Goal: Task Accomplishment & Management: Use online tool/utility

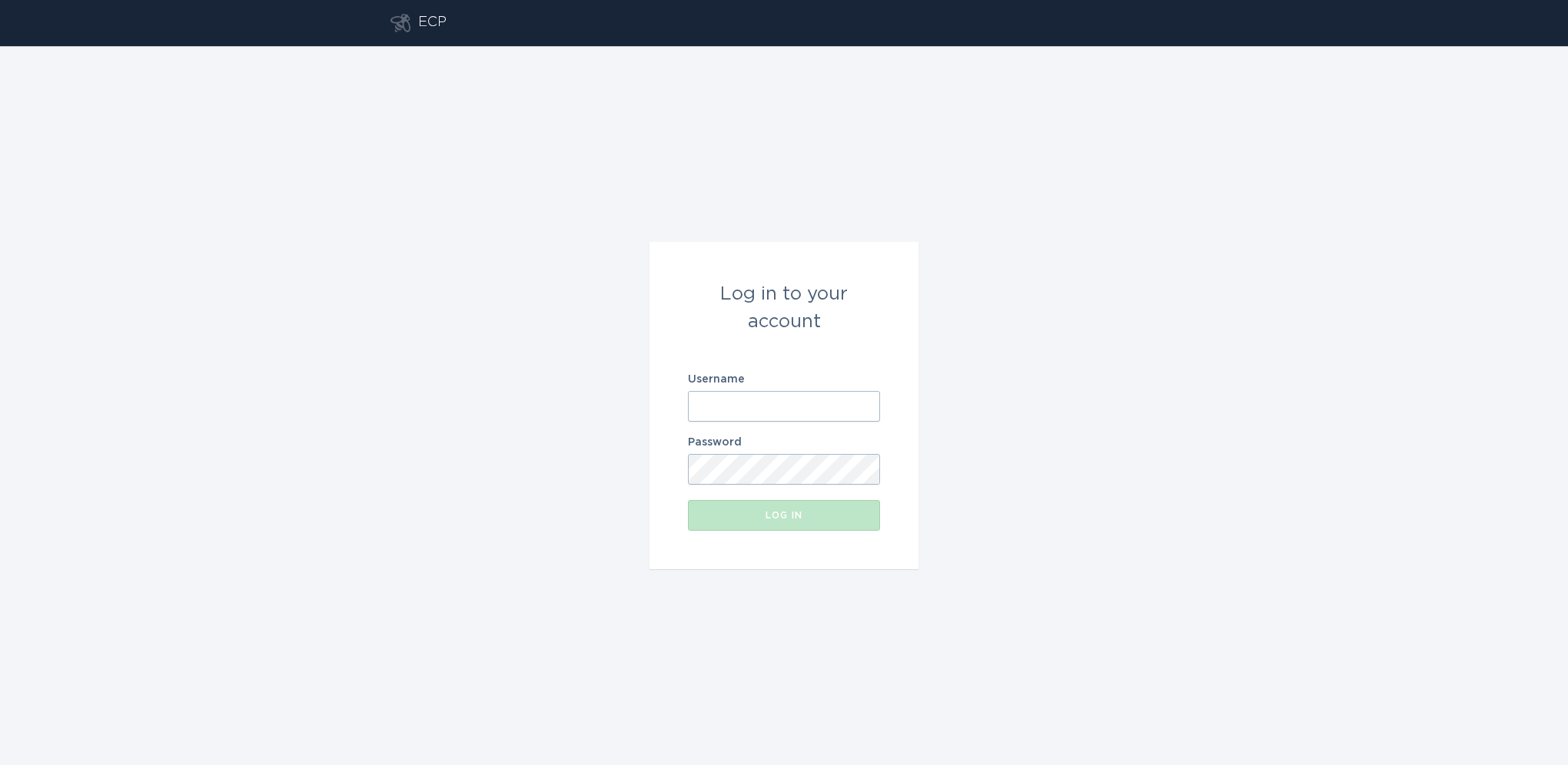
type input "[EMAIL_ADDRESS][DOMAIN_NAME]"
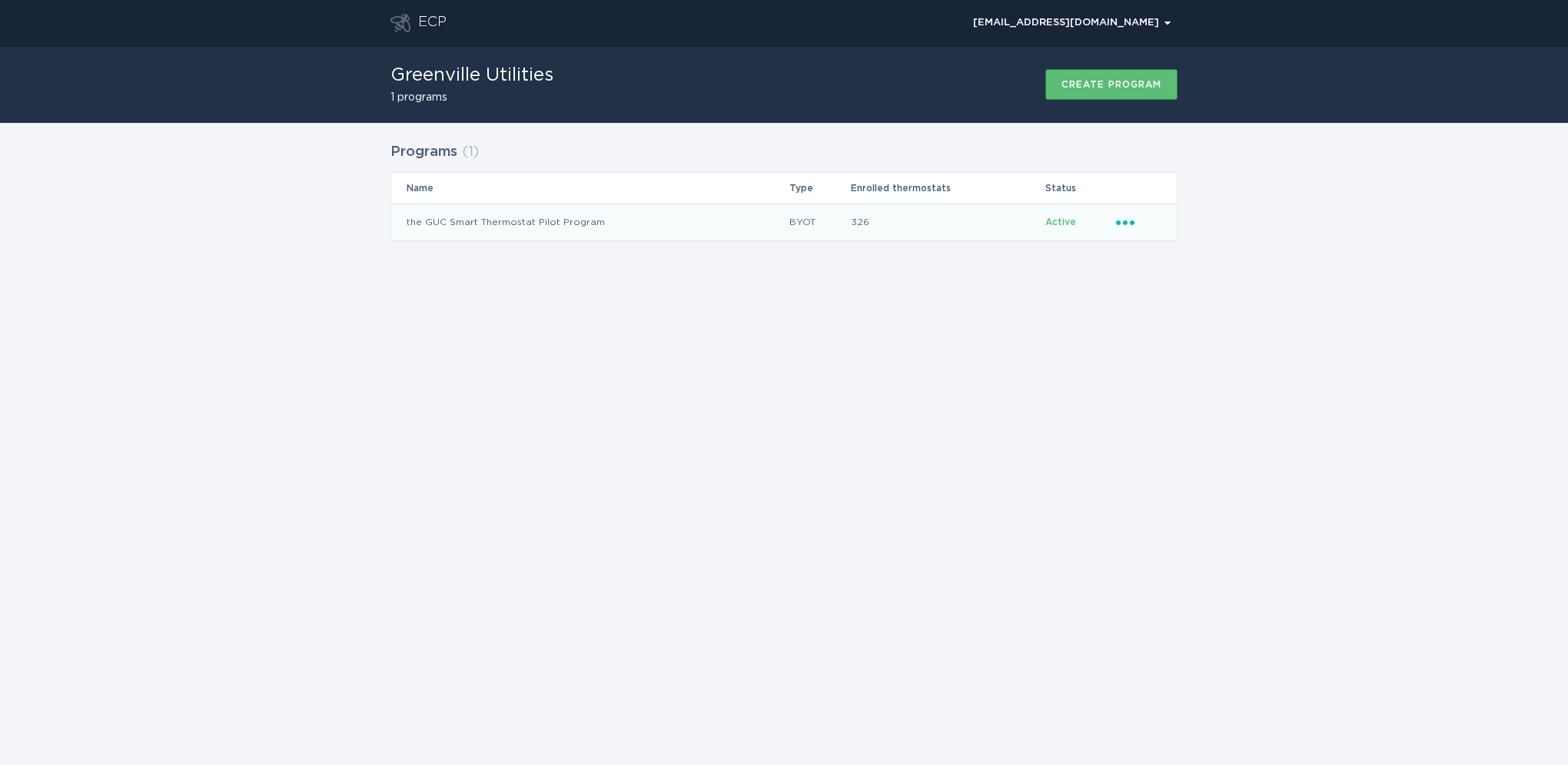
click at [537, 218] on td "the GUC Smart Thermostat Pilot Program" at bounding box center [589, 222] width 397 height 37
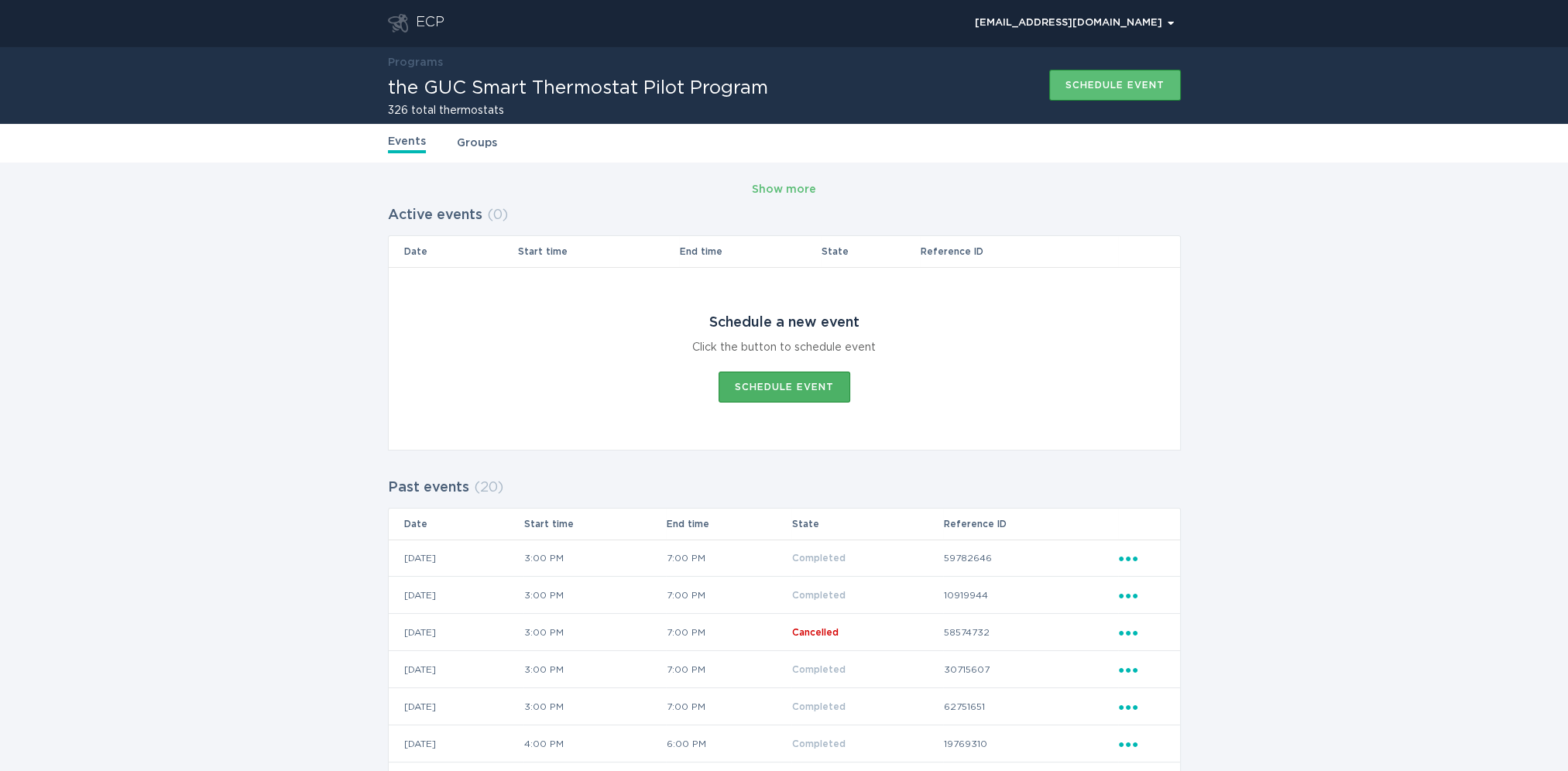
click at [759, 384] on div "Schedule event" at bounding box center [784, 387] width 99 height 9
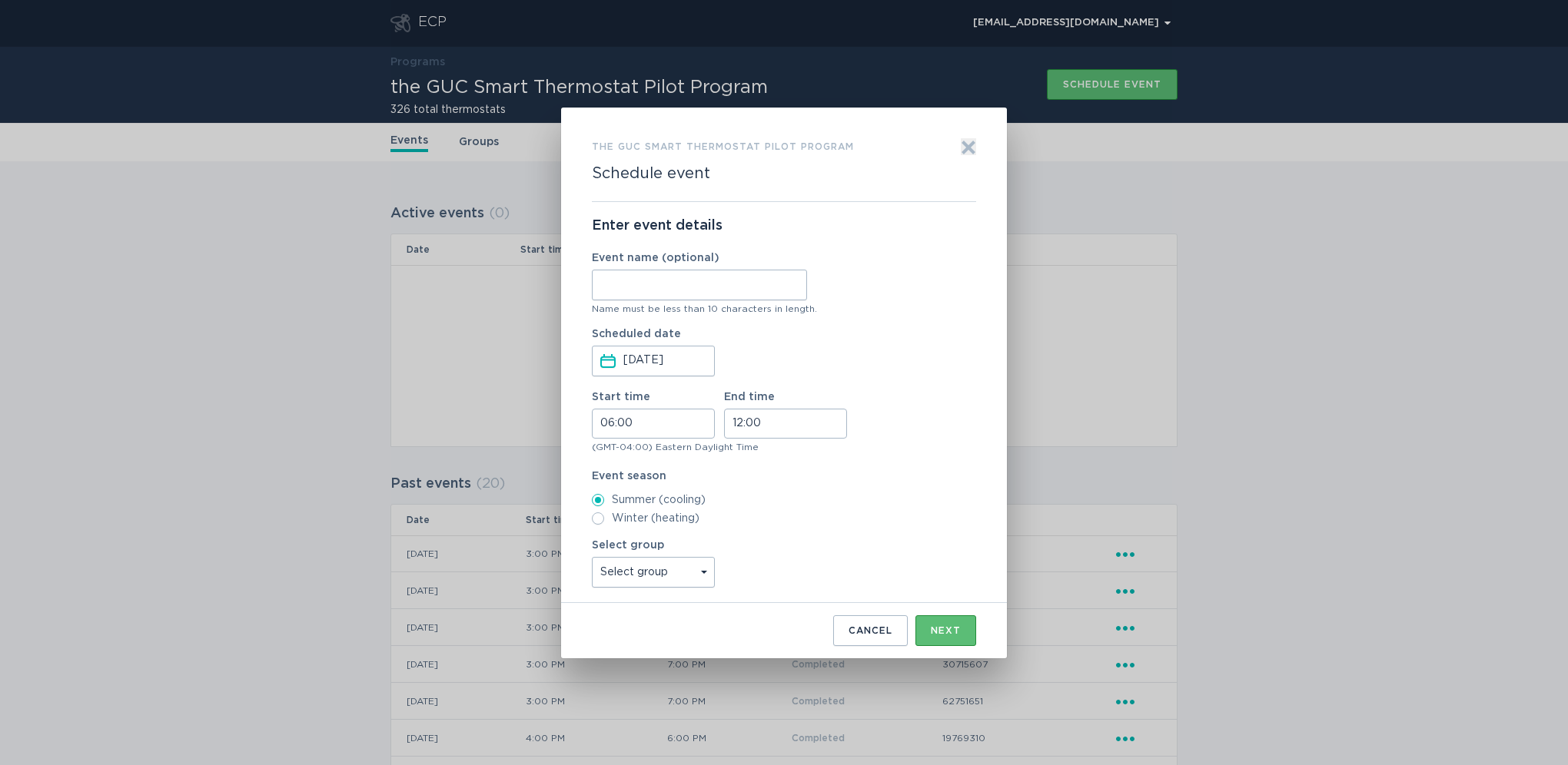
click at [653, 298] on input "Event name (optional)" at bounding box center [699, 285] width 215 height 31
type input "08-14-25"
click at [657, 428] on input "06:00" at bounding box center [653, 423] width 123 height 30
drag, startPoint x: 636, startPoint y: 479, endPoint x: 634, endPoint y: 492, distance: 13.2
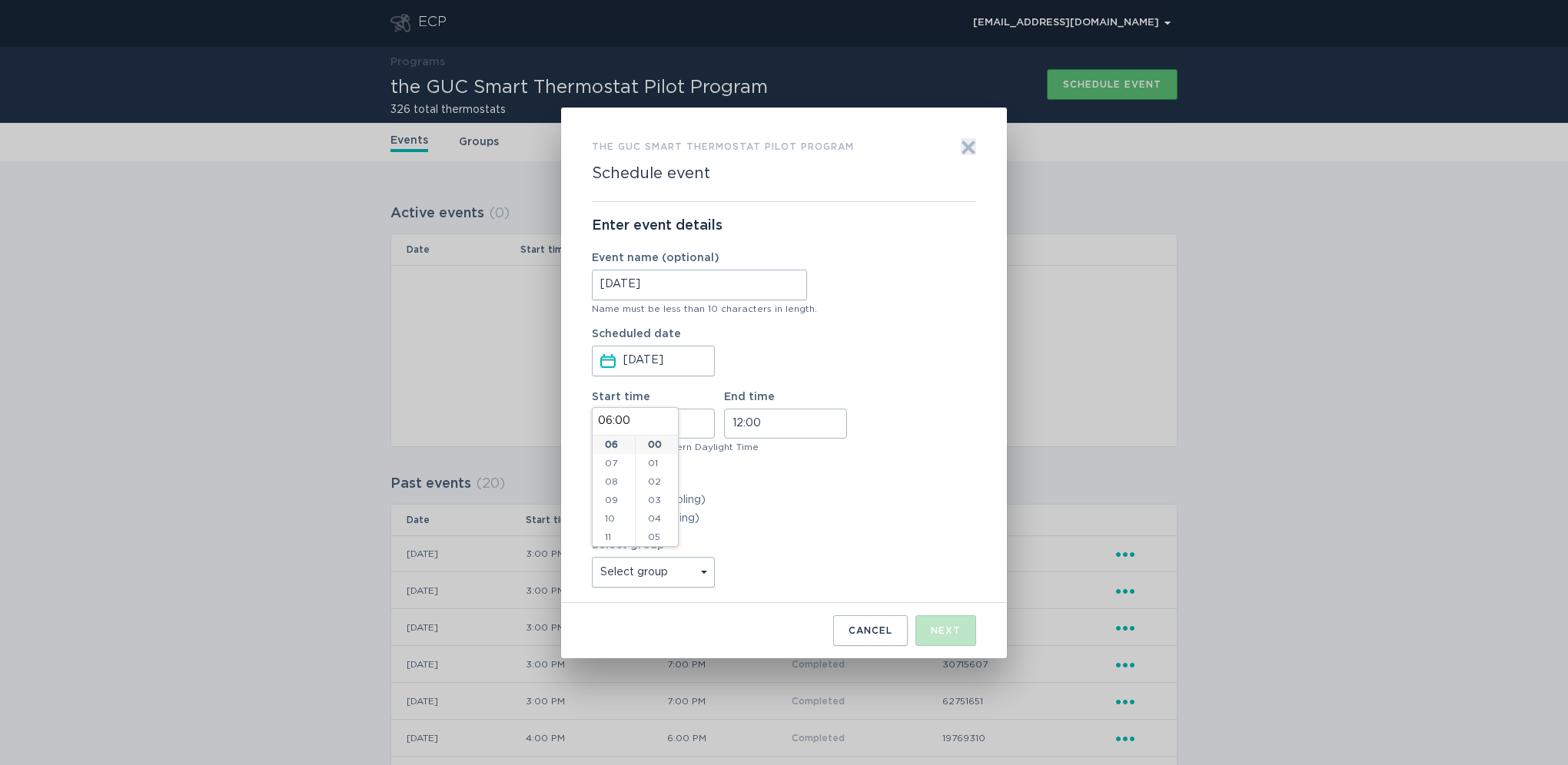
click at [635, 492] on div "00 01 02 03 04 05 06 07 08 09 10 11 12 13 14 15 16 17 18 19 20 21 22 23 24 25 2…" at bounding box center [657, 491] width 43 height 110
click at [611, 500] on li "16" at bounding box center [613, 497] width 43 height 18
type input "16:00"
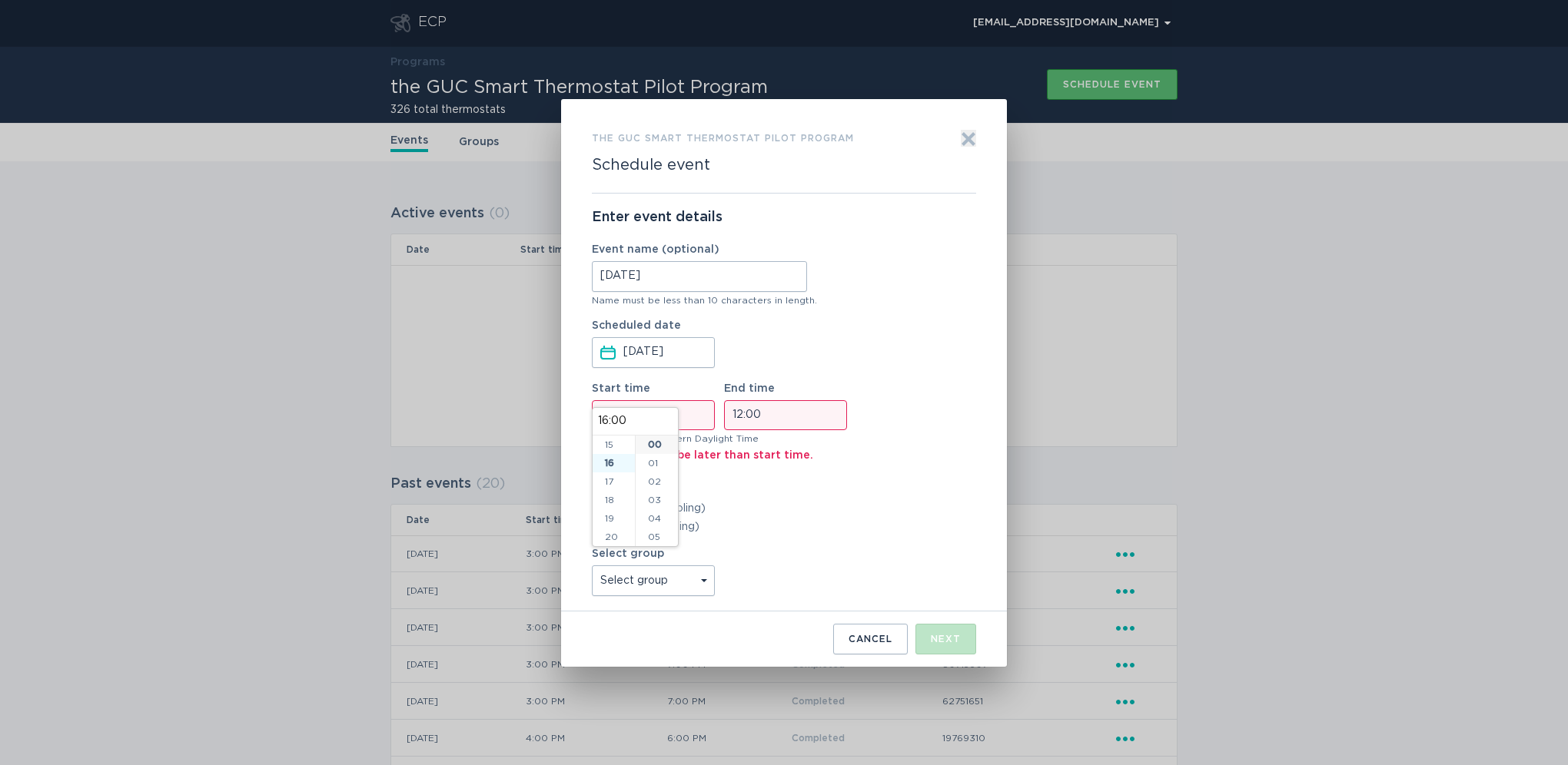
scroll to position [295, 0]
click at [802, 415] on input "12:00" at bounding box center [785, 415] width 123 height 30
click at [749, 495] on li "19" at bounding box center [746, 496] width 43 height 18
type input "19:00"
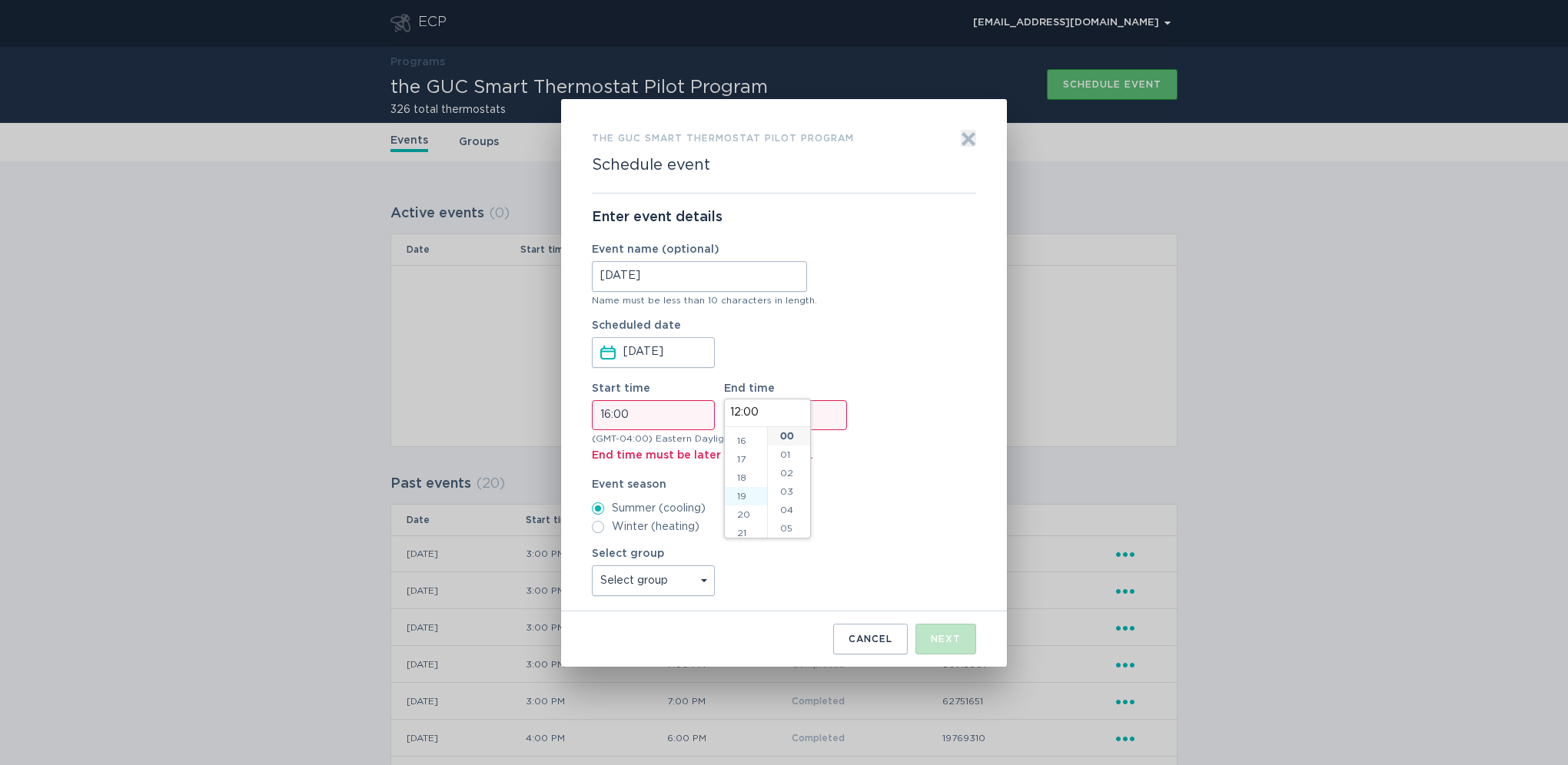
type input "19:00"
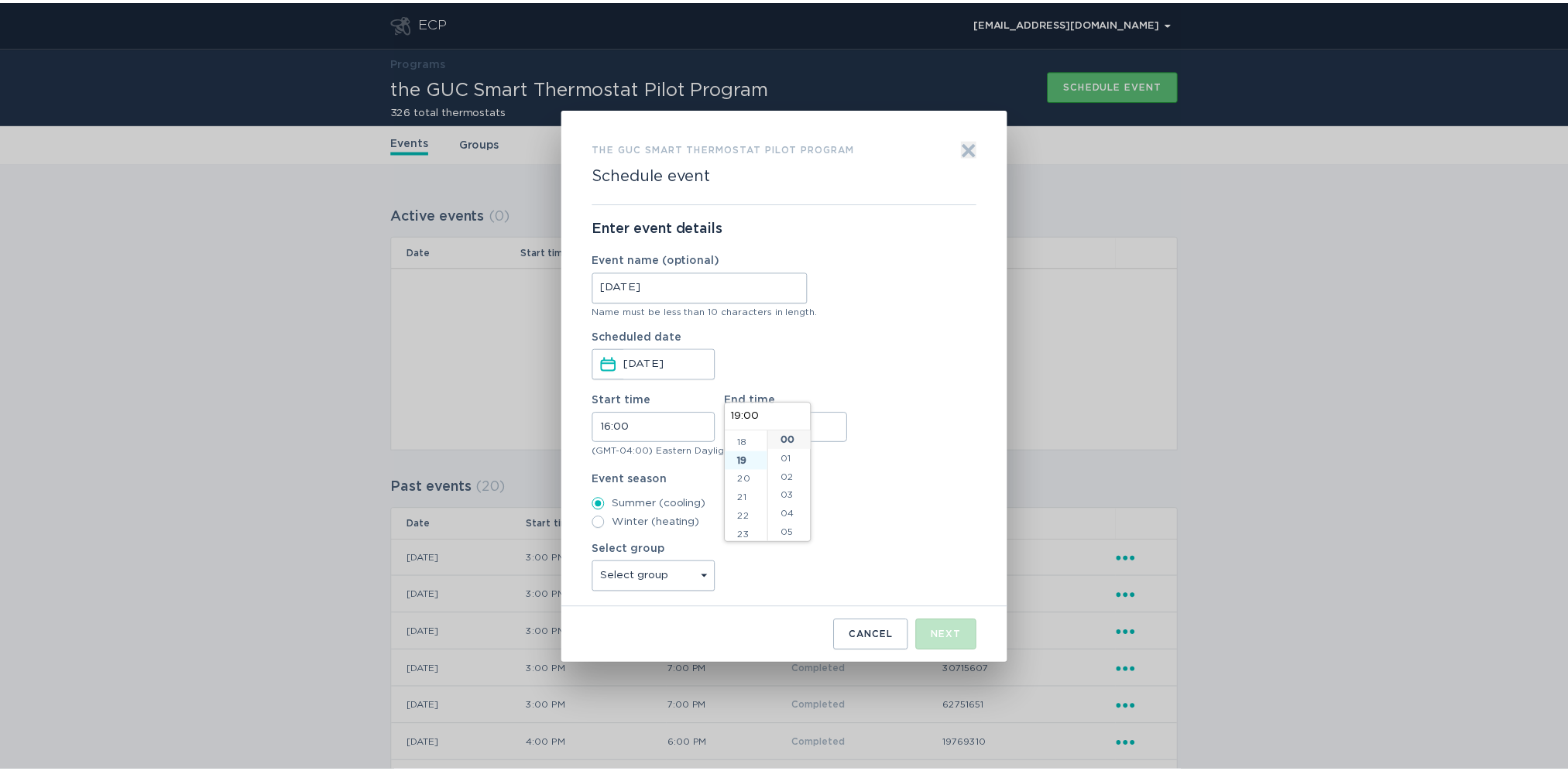
scroll to position [334, 0]
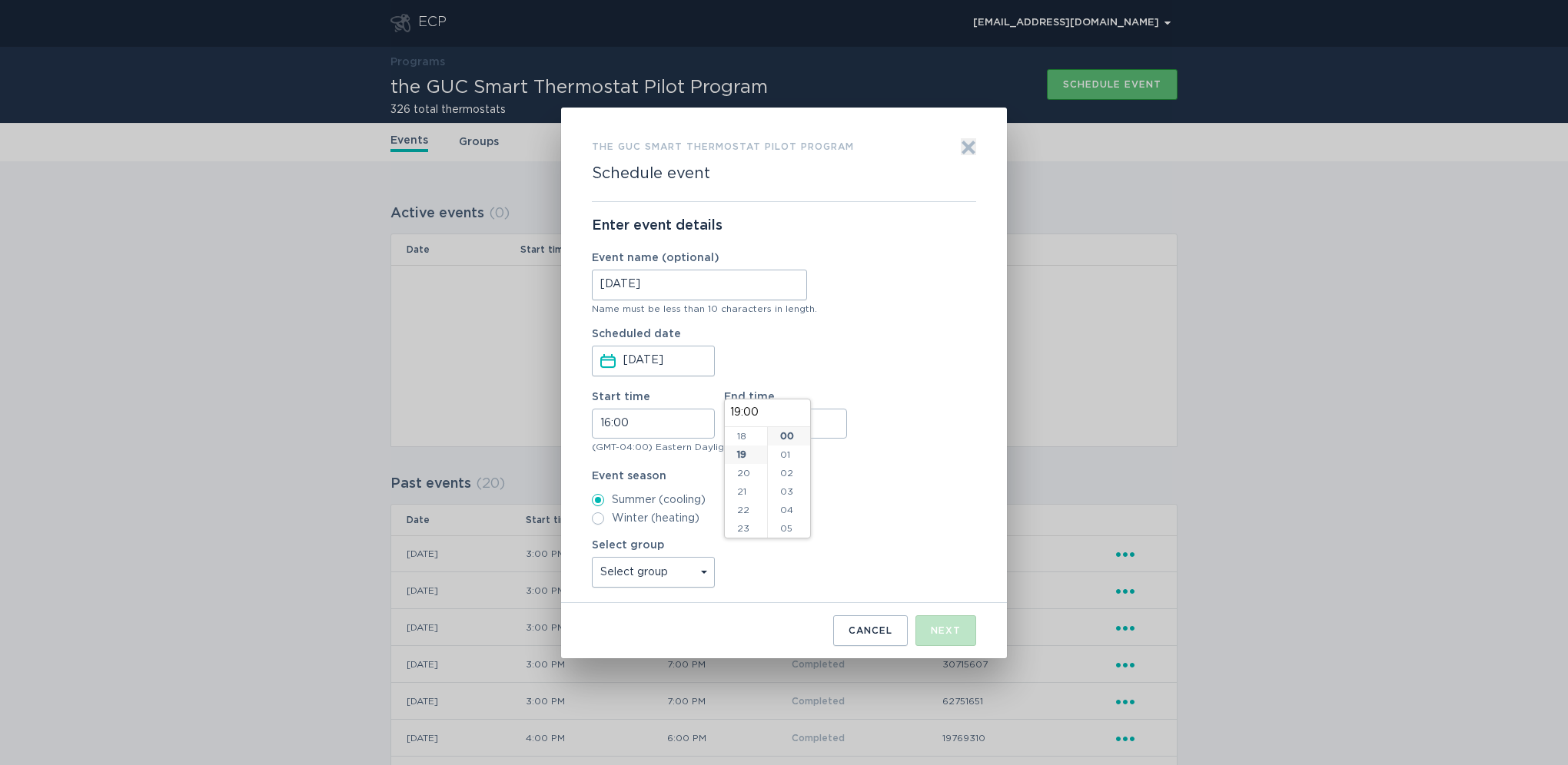
click at [892, 474] on label "Event season" at bounding box center [784, 477] width 385 height 11
click at [652, 571] on select "Select group All thermostats" at bounding box center [653, 572] width 123 height 31
select select "f9c2c436cd27409abcac5ad806abf5de"
click at [592, 557] on select "Select group All thermostats" at bounding box center [653, 572] width 123 height 31
click at [936, 631] on div "Next" at bounding box center [946, 630] width 30 height 9
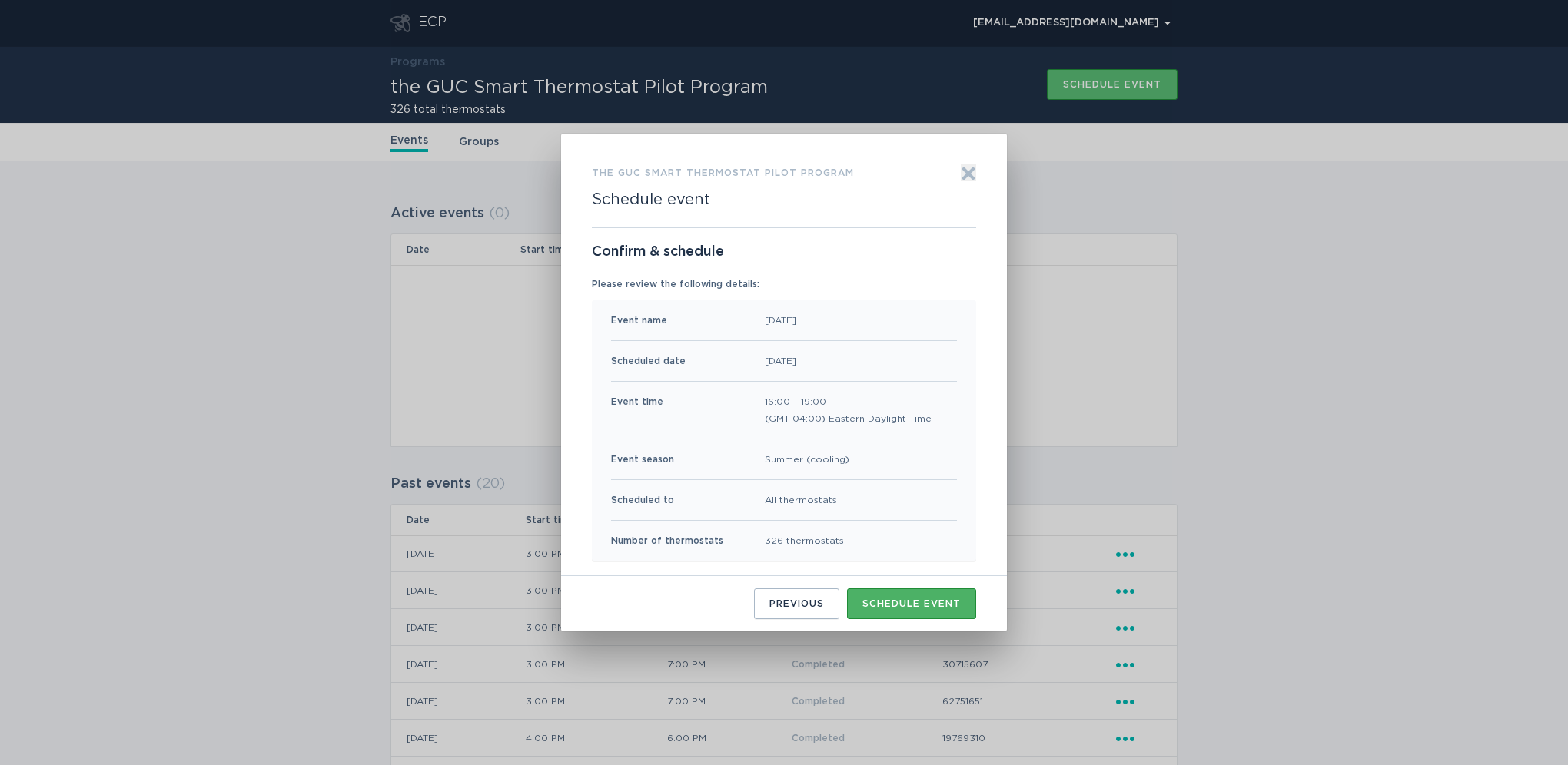
click at [895, 600] on div "Schedule event" at bounding box center [911, 604] width 99 height 9
